Goal: Task Accomplishment & Management: Manage account settings

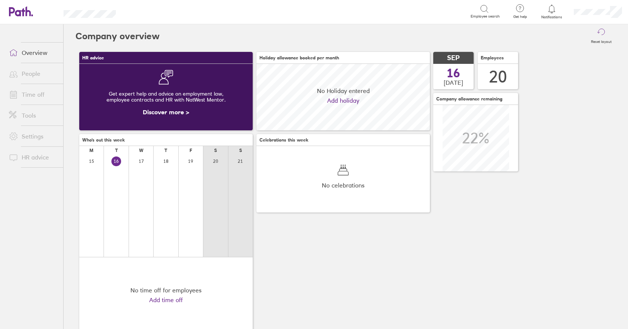
scroll to position [66, 173]
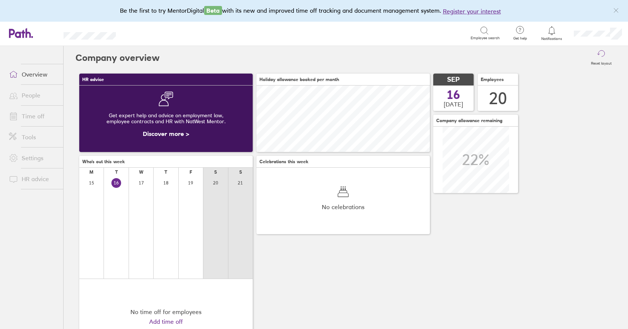
click at [43, 94] on link "People" at bounding box center [33, 95] width 60 height 15
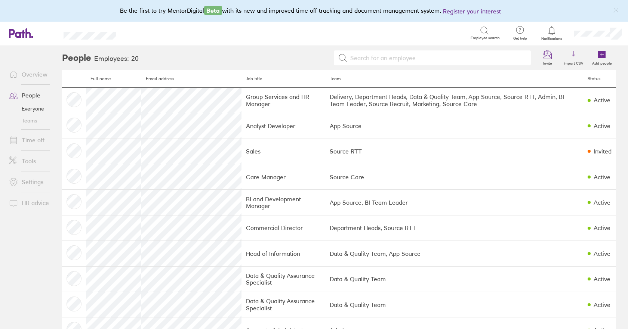
click at [32, 140] on link "Time off" at bounding box center [33, 140] width 60 height 15
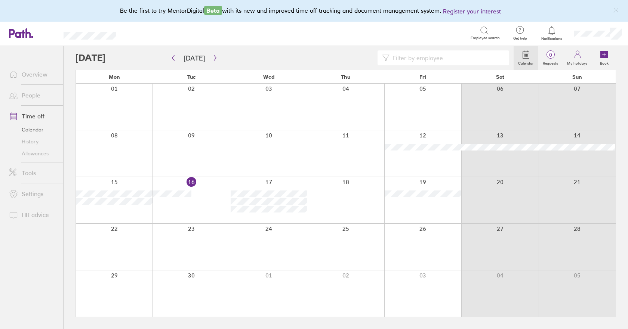
click at [112, 214] on div at bounding box center [114, 200] width 77 height 46
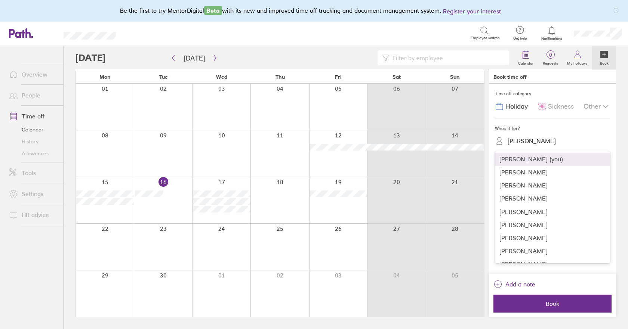
click at [532, 141] on div "[PERSON_NAME]" at bounding box center [531, 140] width 48 height 7
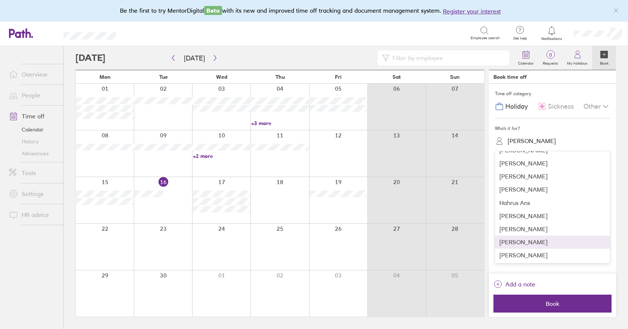
scroll to position [112, 0]
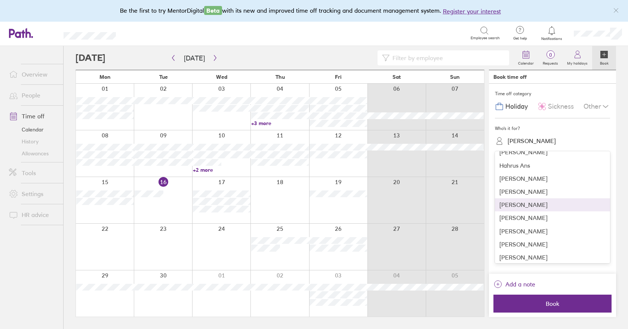
click at [525, 207] on div "[PERSON_NAME]" at bounding box center [552, 204] width 115 height 13
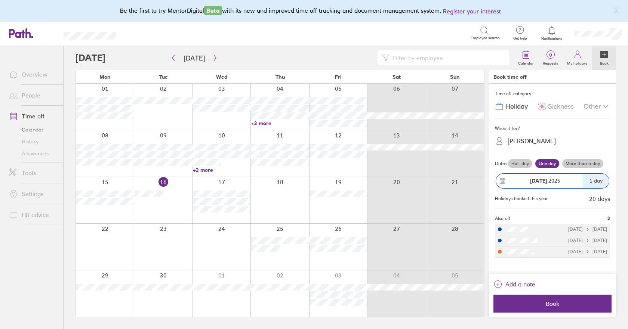
click at [581, 161] on label "More than a day" at bounding box center [582, 163] width 41 height 9
click at [0, 0] on input "More than a day" at bounding box center [0, 0] width 0 height 0
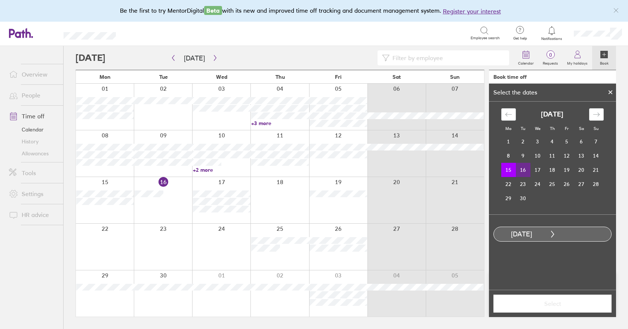
click at [525, 168] on td "16" at bounding box center [523, 170] width 15 height 14
click at [555, 306] on span "Select" at bounding box center [552, 303] width 108 height 7
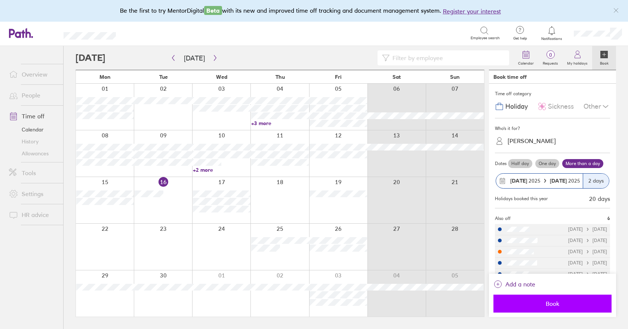
click at [550, 306] on span "Book" at bounding box center [552, 303] width 108 height 7
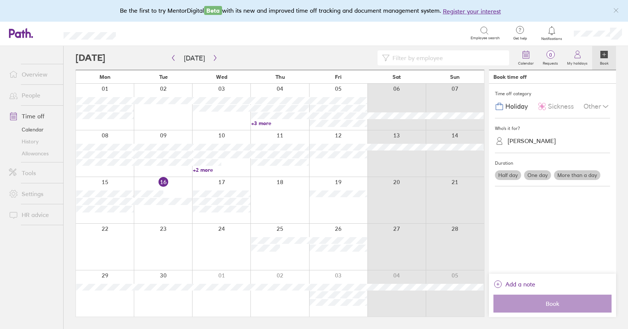
click at [36, 154] on link "Allowances" at bounding box center [33, 154] width 60 height 12
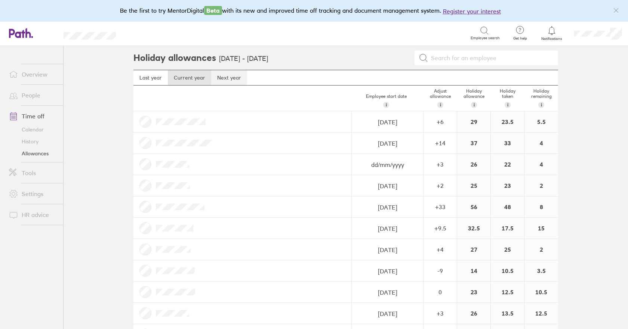
click at [224, 78] on link "Next year" at bounding box center [229, 77] width 36 height 15
click at [195, 79] on link "Current year" at bounding box center [189, 77] width 43 height 15
